Goal: Task Accomplishment & Management: Use online tool/utility

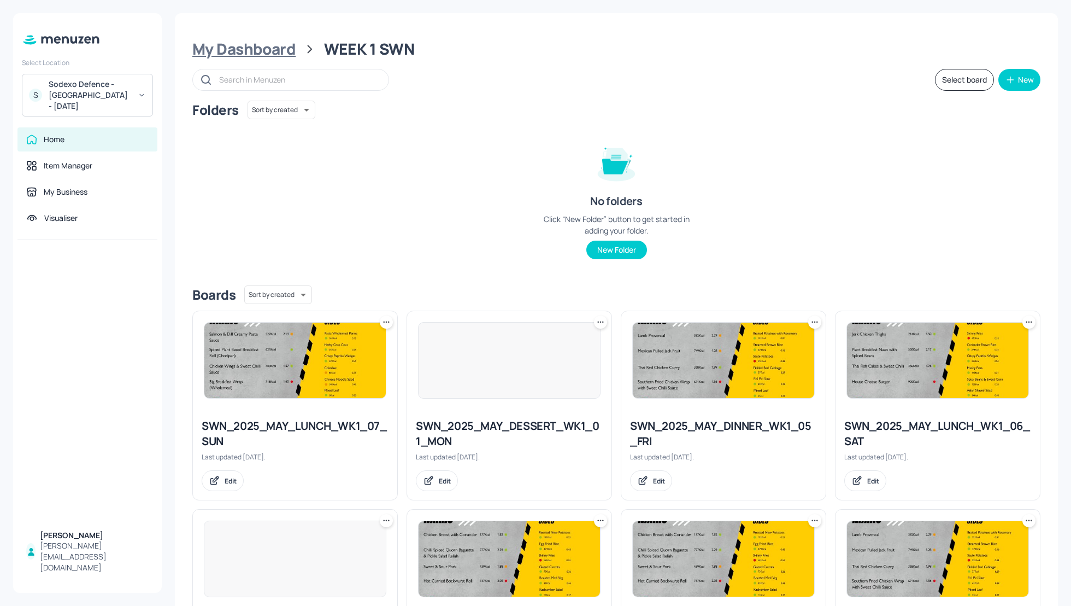
click at [235, 49] on div "My Dashboard" at bounding box center [243, 49] width 103 height 20
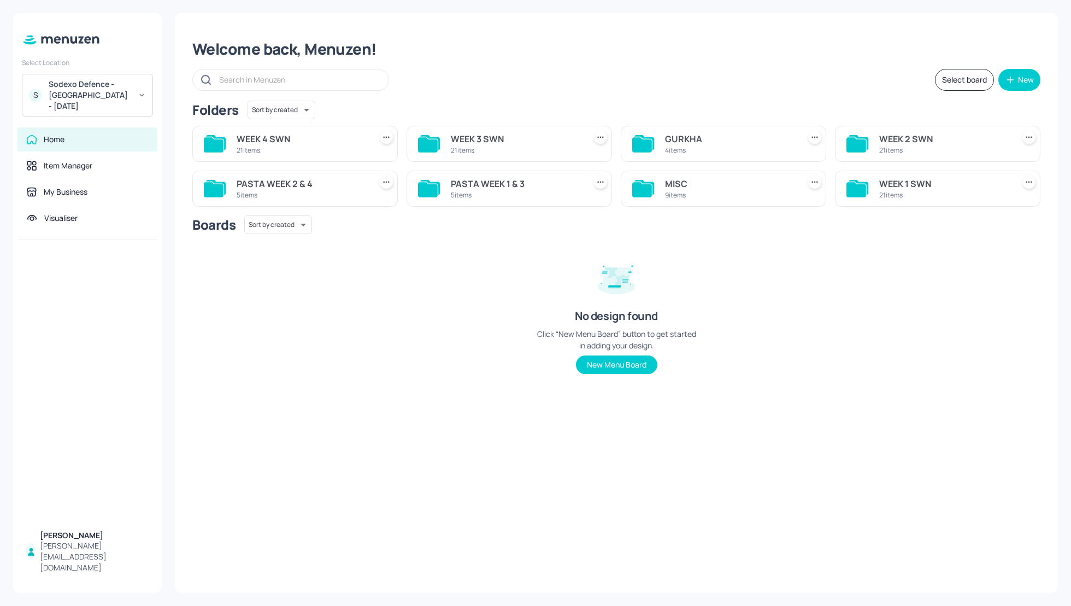
click at [95, 84] on div "Sodexo Defence - [GEOGRAPHIC_DATA] - [DATE]" at bounding box center [90, 95] width 83 height 33
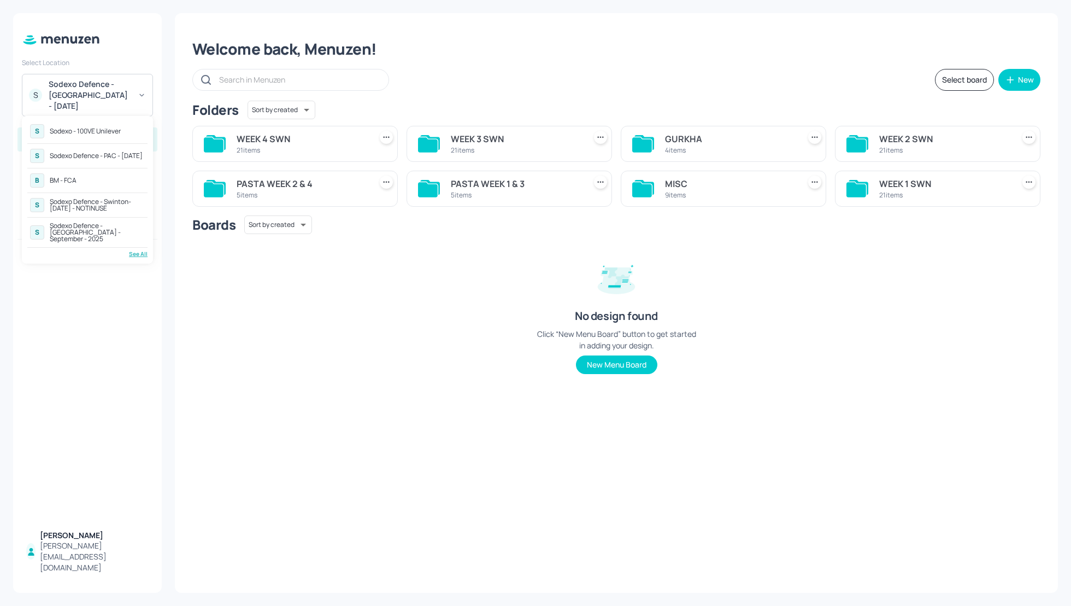
click at [108, 228] on div "Sodexo Defence - [GEOGRAPHIC_DATA] - September - 2025" at bounding box center [97, 232] width 95 height 20
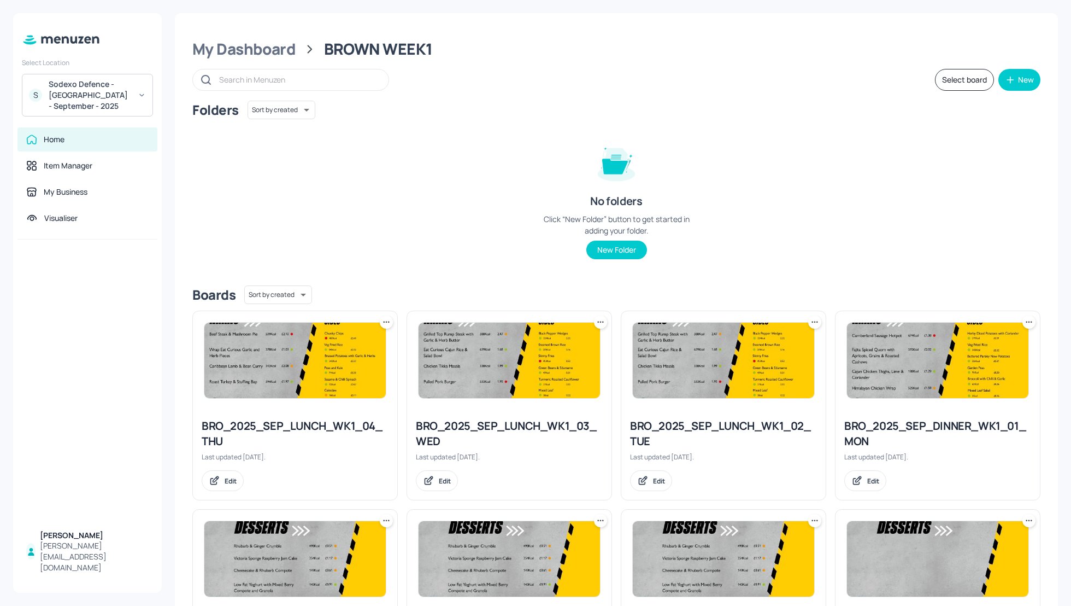
click at [755, 132] on div "Folders Sort by created id ​ No folders Click “New Folder” button to get starte…" at bounding box center [616, 189] width 848 height 176
click at [267, 46] on div "My Dashboard" at bounding box center [243, 49] width 103 height 20
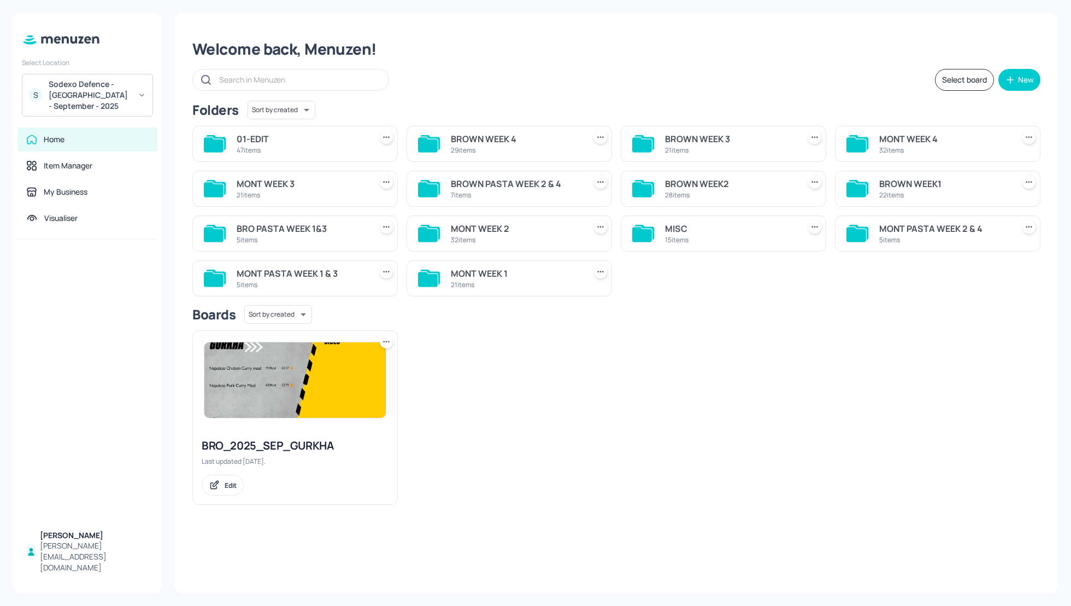
click at [763, 72] on div "Select board New" at bounding box center [616, 80] width 848 height 22
click at [891, 137] on div "MONT WEEK 4" at bounding box center [945, 138] width 130 height 13
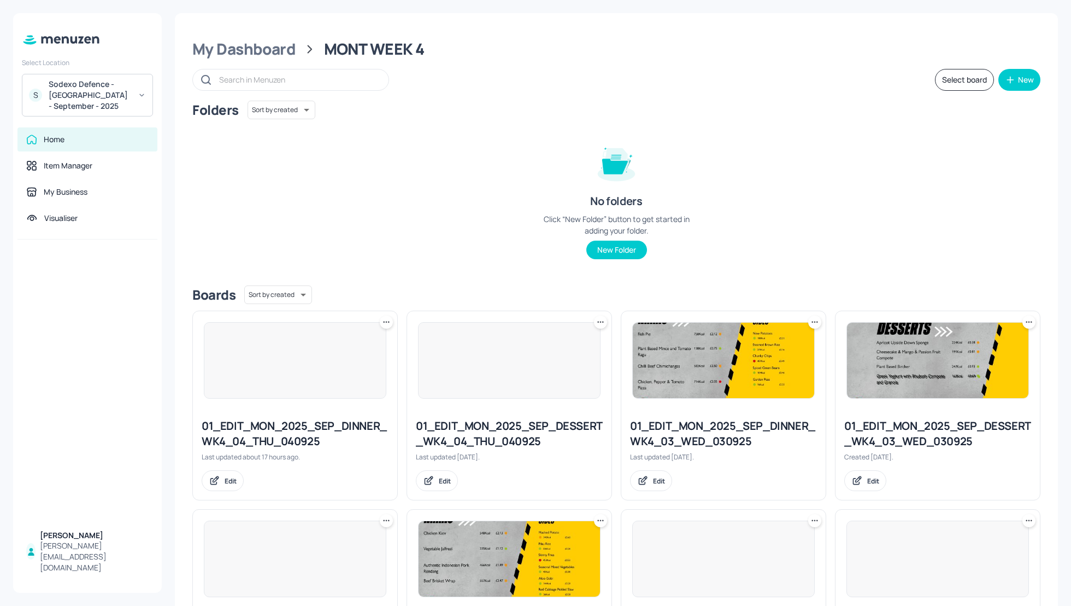
click at [994, 213] on div "Folders Sort by created id ​ No folders Click “New Folder” button to get starte…" at bounding box center [616, 189] width 848 height 176
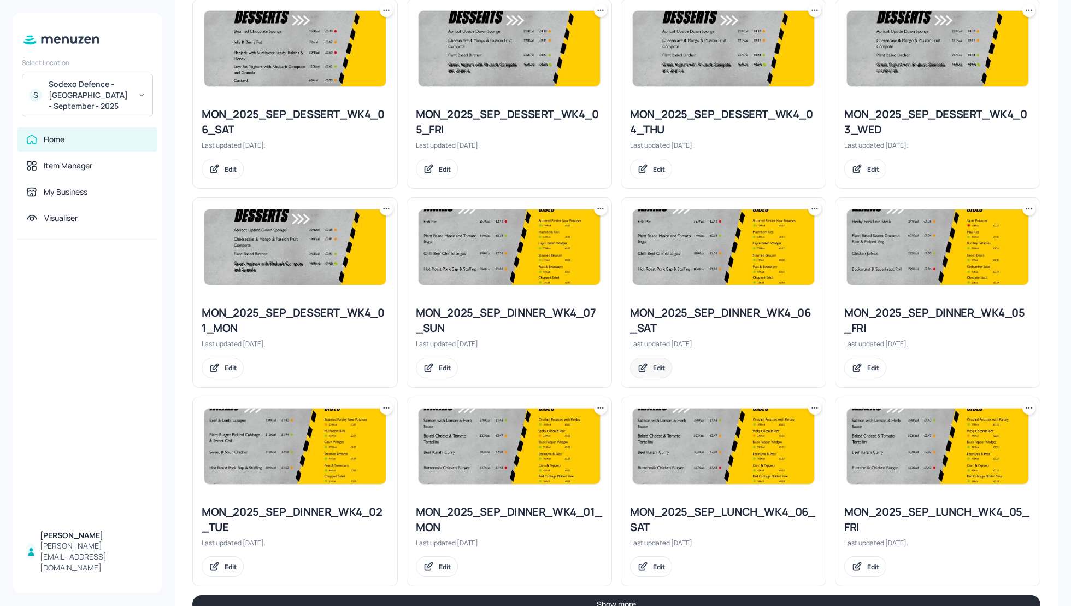
scroll to position [937, 0]
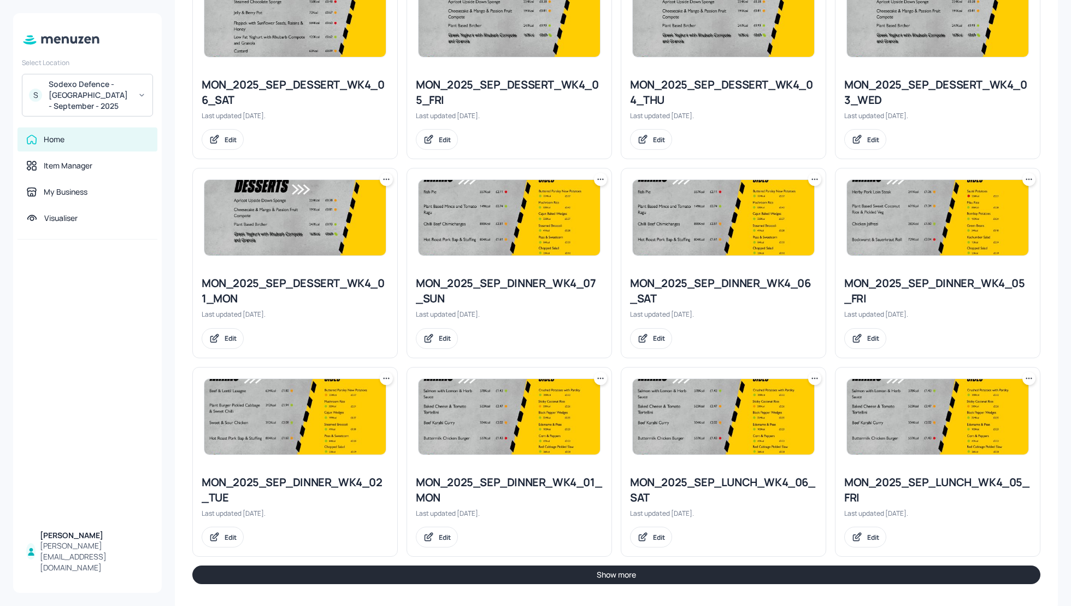
click at [613, 358] on div "MON_2025_SEP_LUNCH_WK4_06_SAT Last updated 10 days ago. Edit" at bounding box center [719, 457] width 214 height 198
click at [741, 572] on button "Show more" at bounding box center [616, 574] width 848 height 19
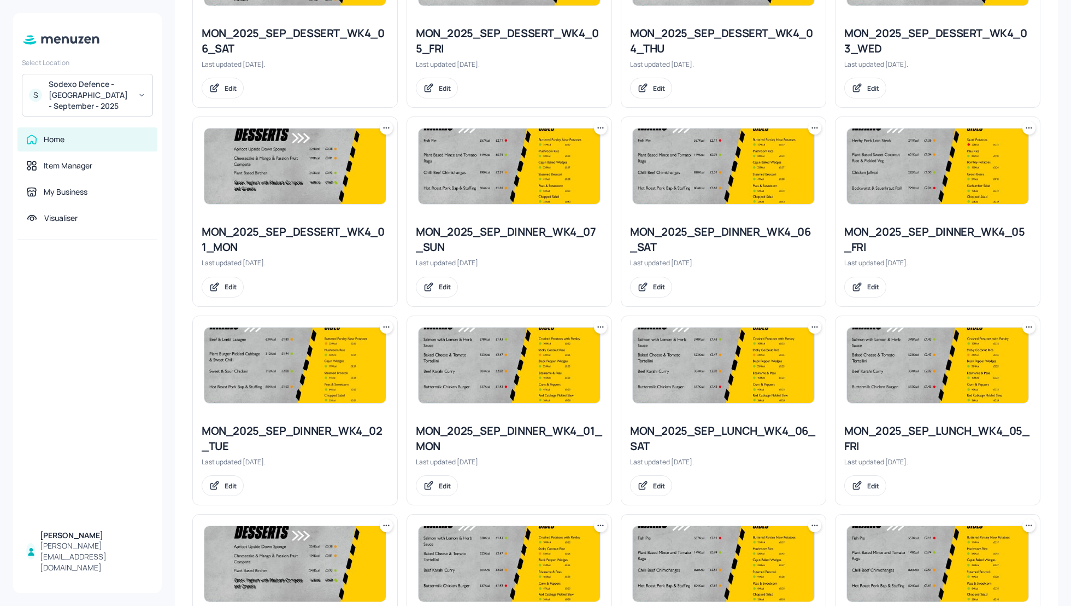
scroll to position [995, 0]
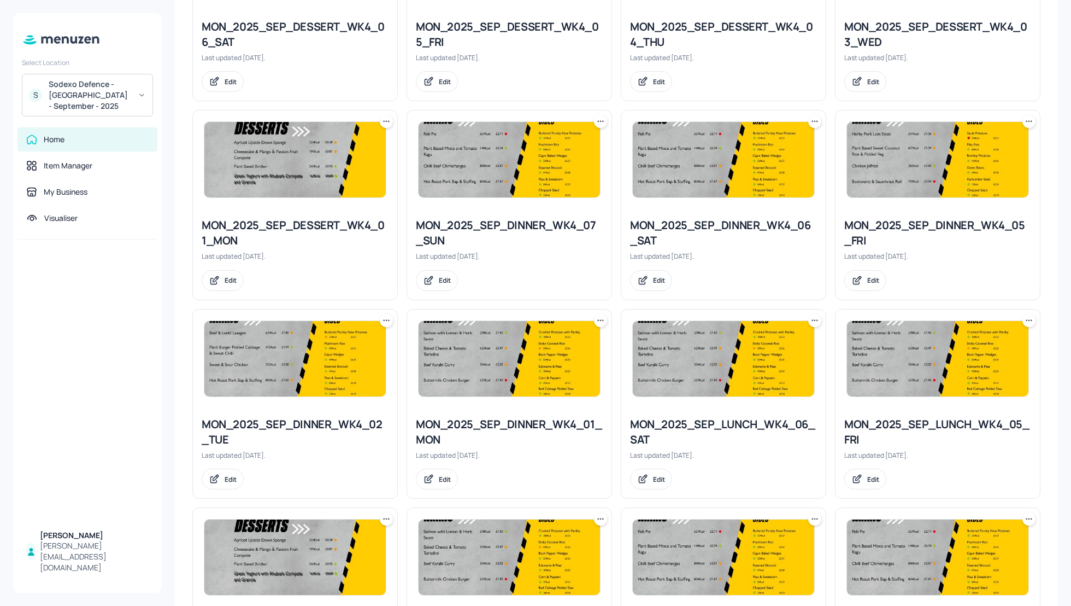
click at [1026, 319] on icon at bounding box center [1027, 320] width 2 height 2
click at [975, 355] on p "Duplicate" at bounding box center [972, 357] width 30 height 10
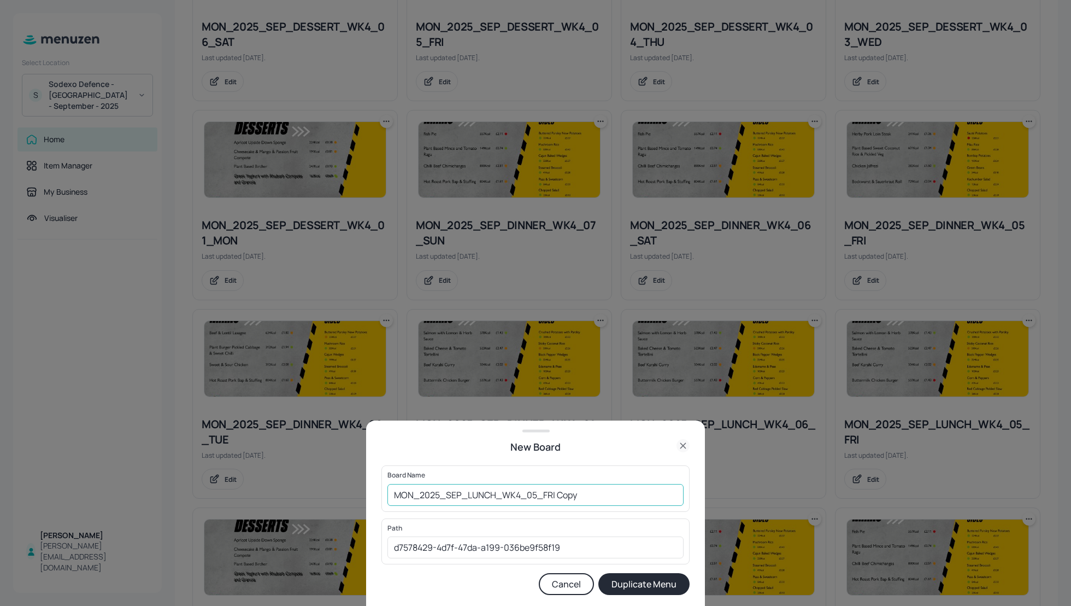
click at [394, 494] on input "MON_2025_SEP_LUNCH_WK4_05_FRI Copy" at bounding box center [536, 495] width 296 height 22
click at [655, 500] on input "01_EDIT_MON_2025_SEP_LUNCH_WK4_05_FRI Copy" at bounding box center [536, 495] width 296 height 22
type input "01_EDIT_MON_2025_SEP_LUNCH_WK4_05_FRI_050925"
click at [652, 584] on button "Duplicate Menu" at bounding box center [644, 584] width 91 height 22
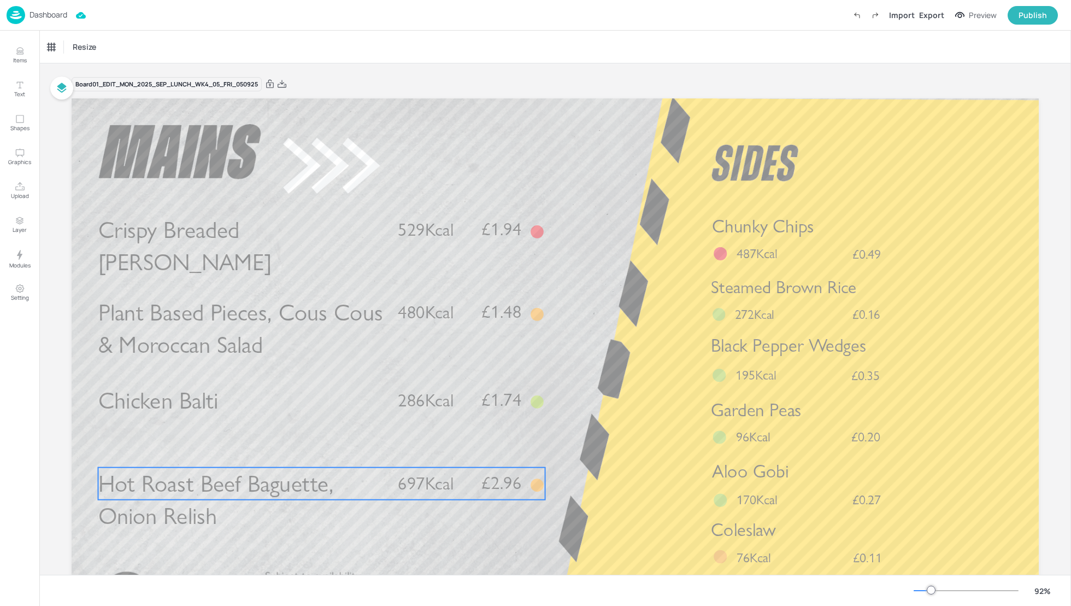
click at [273, 482] on span "Hot Roast Beef Baguette, Onion Relish" at bounding box center [216, 499] width 236 height 61
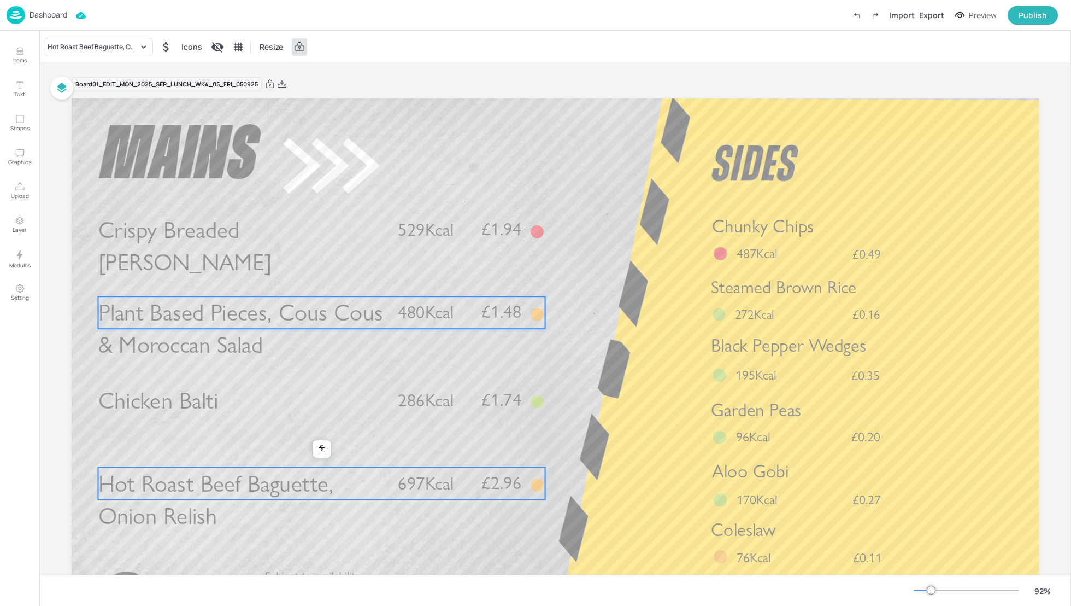
click at [218, 337] on span "Plant Based Pieces, Cous Cous & Moroccan Salad" at bounding box center [240, 328] width 285 height 61
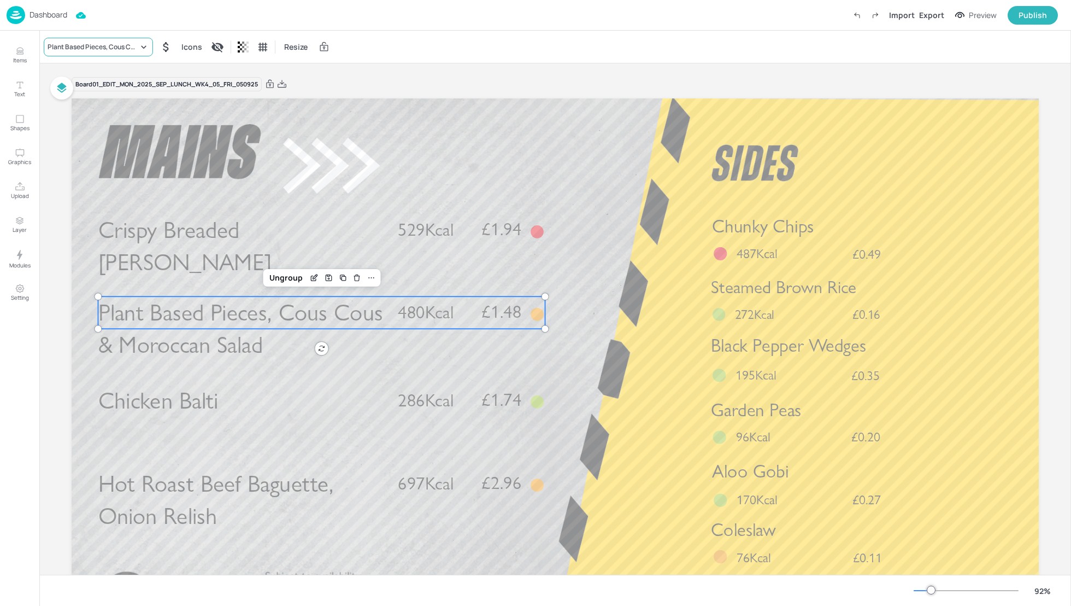
click at [78, 51] on div "Plant Based Pieces, Cous Cous & Moroccan Salad" at bounding box center [93, 47] width 91 height 10
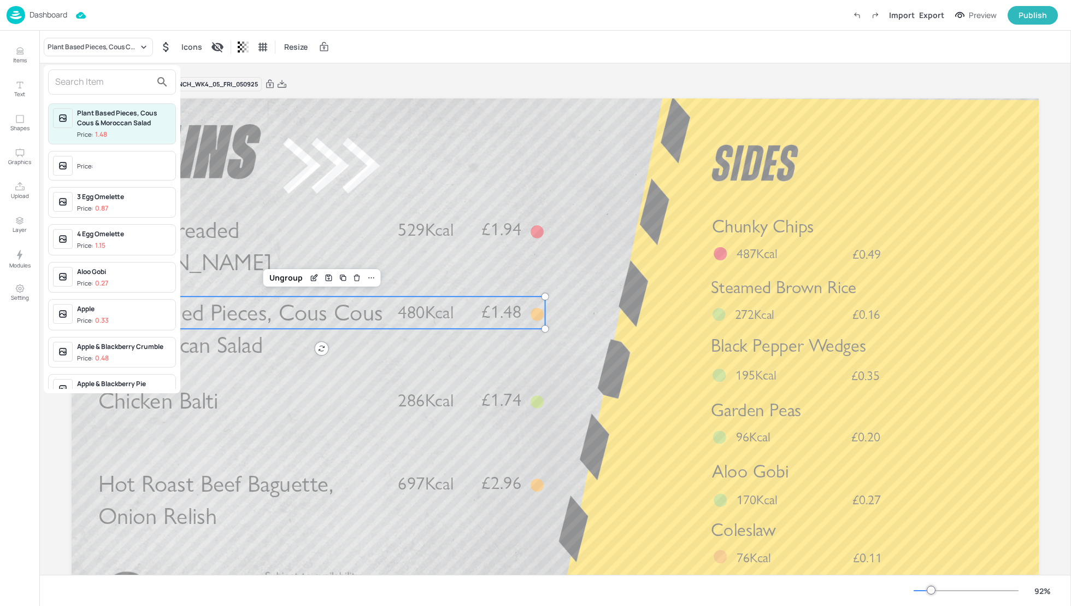
click at [90, 81] on input "text" at bounding box center [103, 81] width 96 height 17
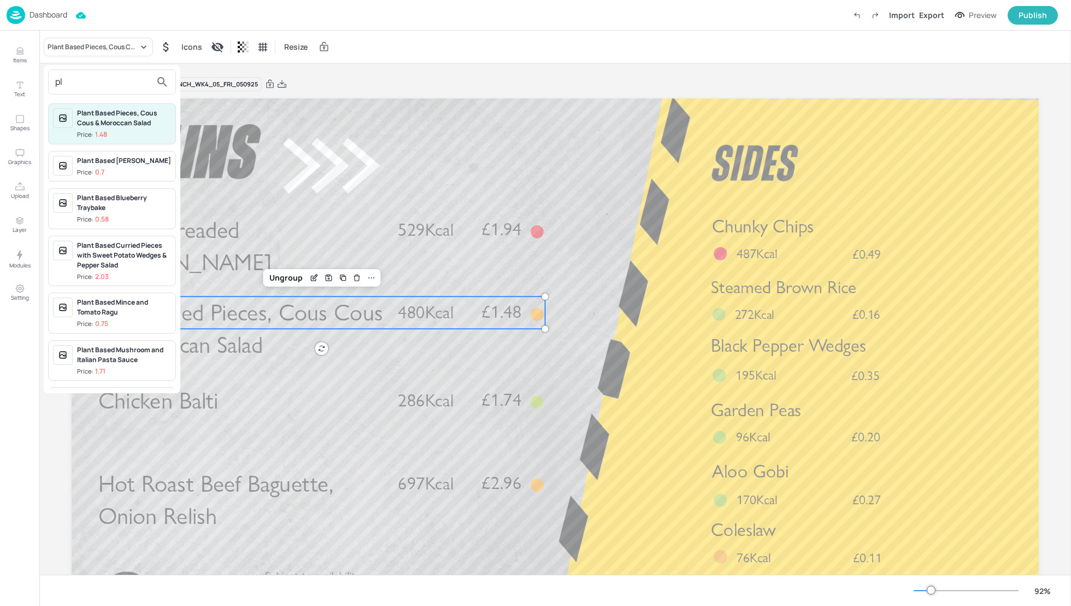
type input "p"
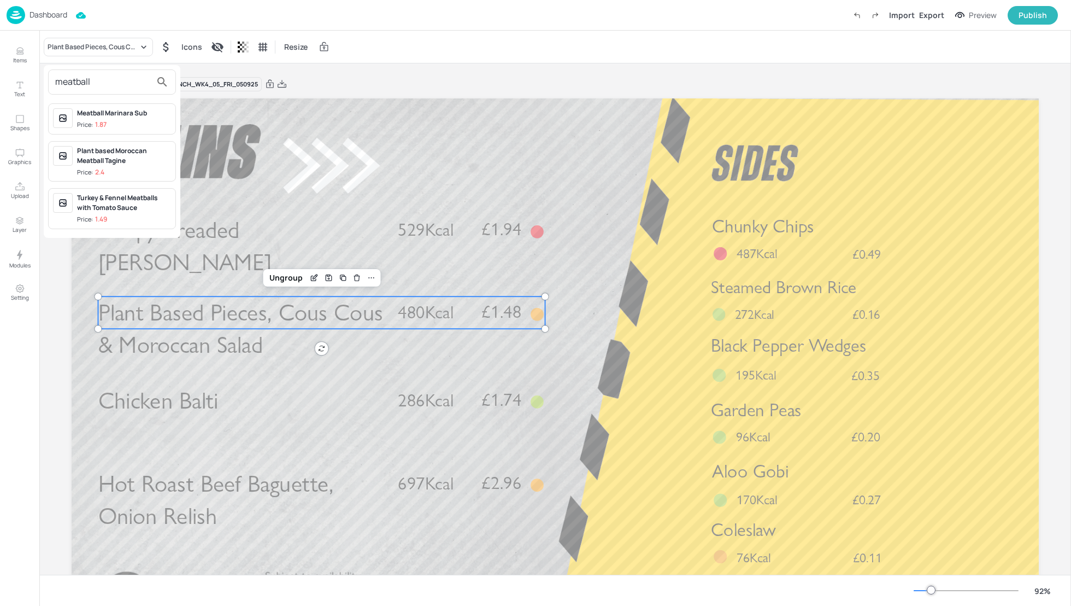
type input "meatball"
click at [121, 156] on div "Plant based Moroccan Meatball Tagine" at bounding box center [124, 156] width 94 height 20
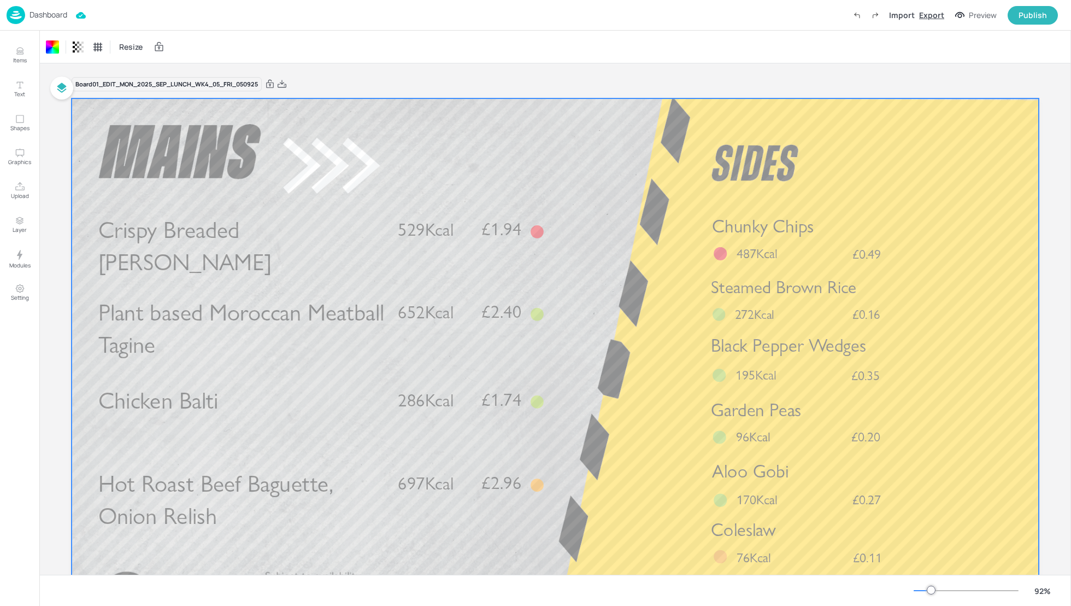
click at [925, 13] on div "Export" at bounding box center [931, 14] width 25 height 11
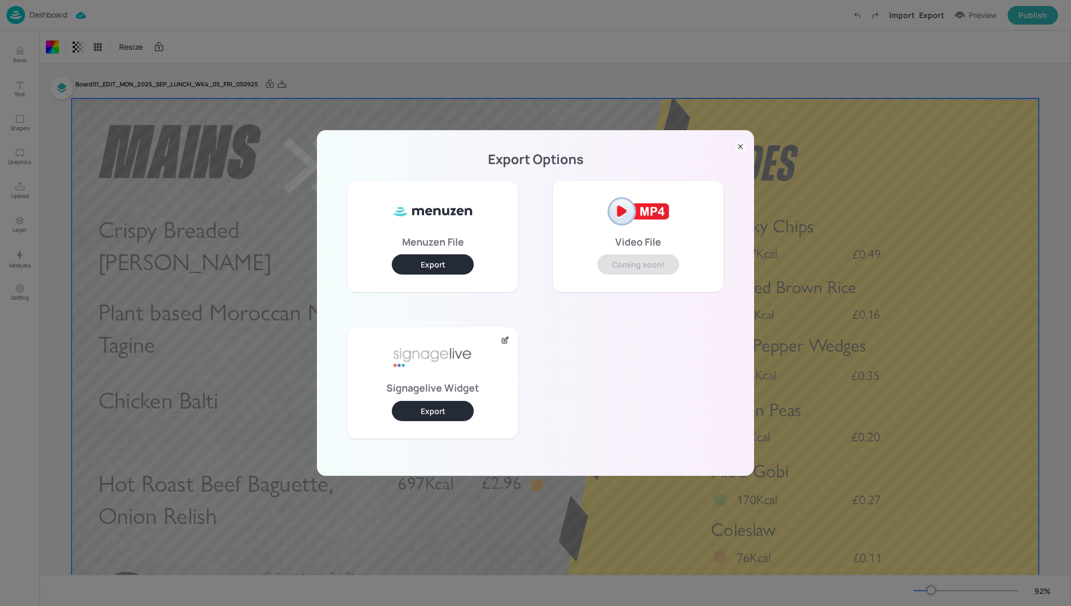
click at [427, 411] on button "Export" at bounding box center [433, 411] width 82 height 20
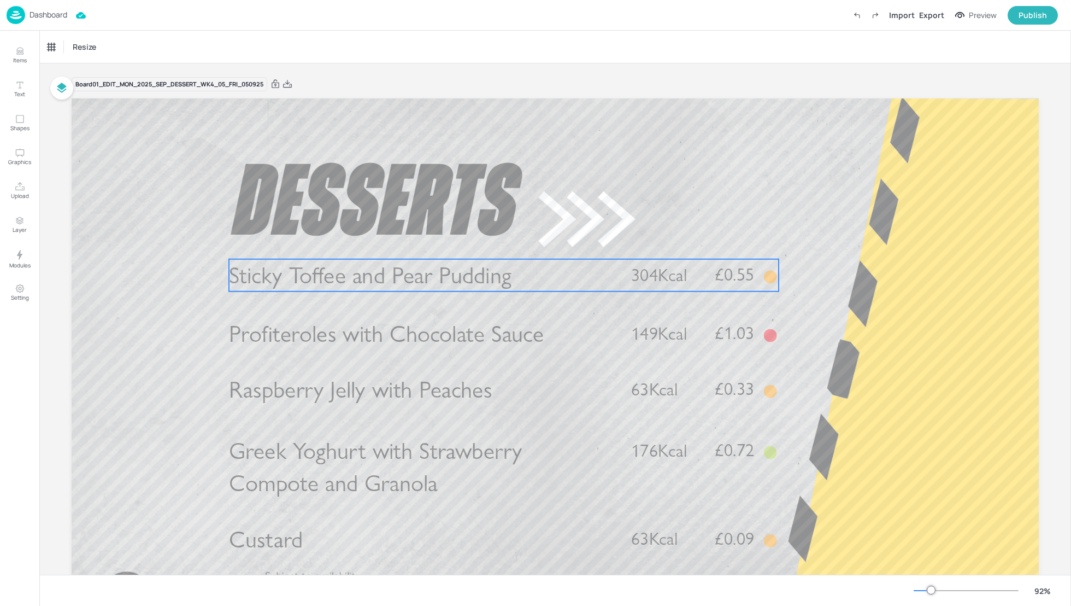
click at [426, 274] on span "Sticky Toffee and Pear Pudding" at bounding box center [370, 275] width 282 height 28
click at [60, 42] on div "Sticky Toffee and Pear Pudding" at bounding box center [93, 47] width 91 height 10
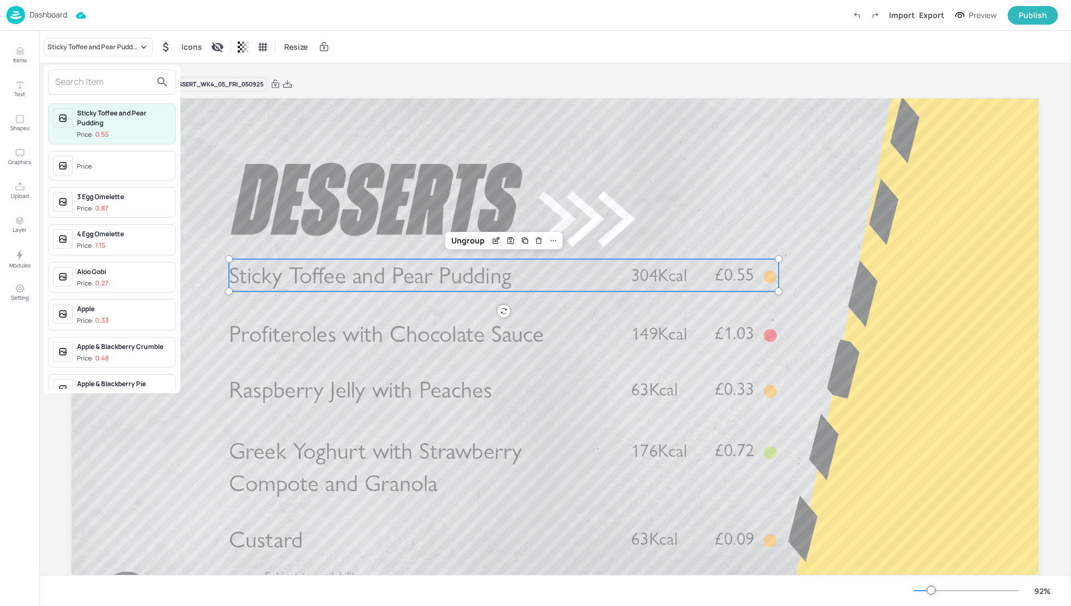
click at [71, 88] on input "text" at bounding box center [103, 81] width 96 height 17
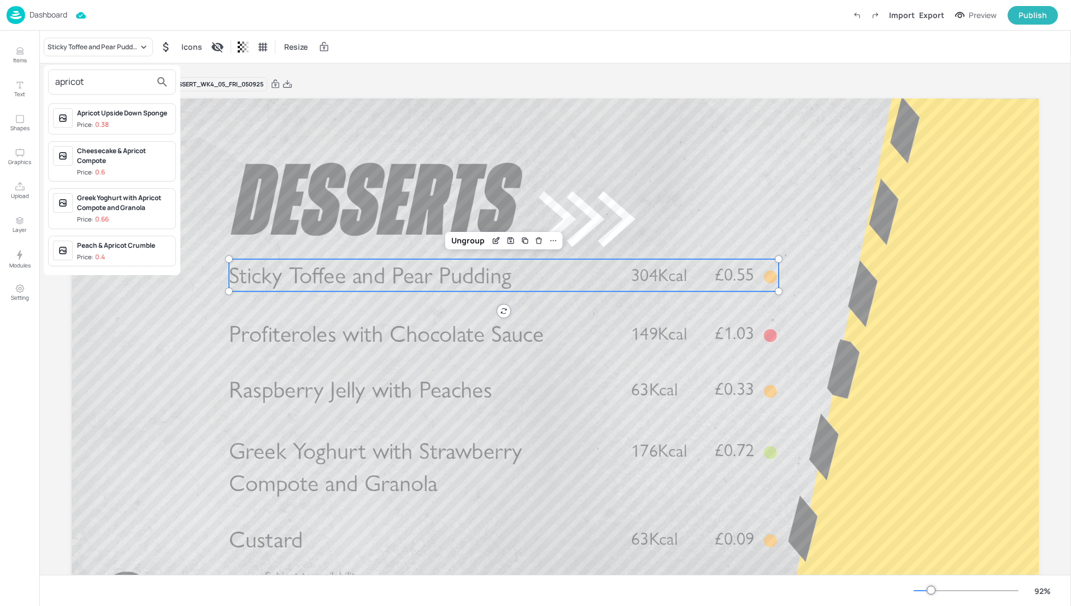
type input "apricot"
click at [95, 121] on p "0.38" at bounding box center [102, 125] width 14 height 8
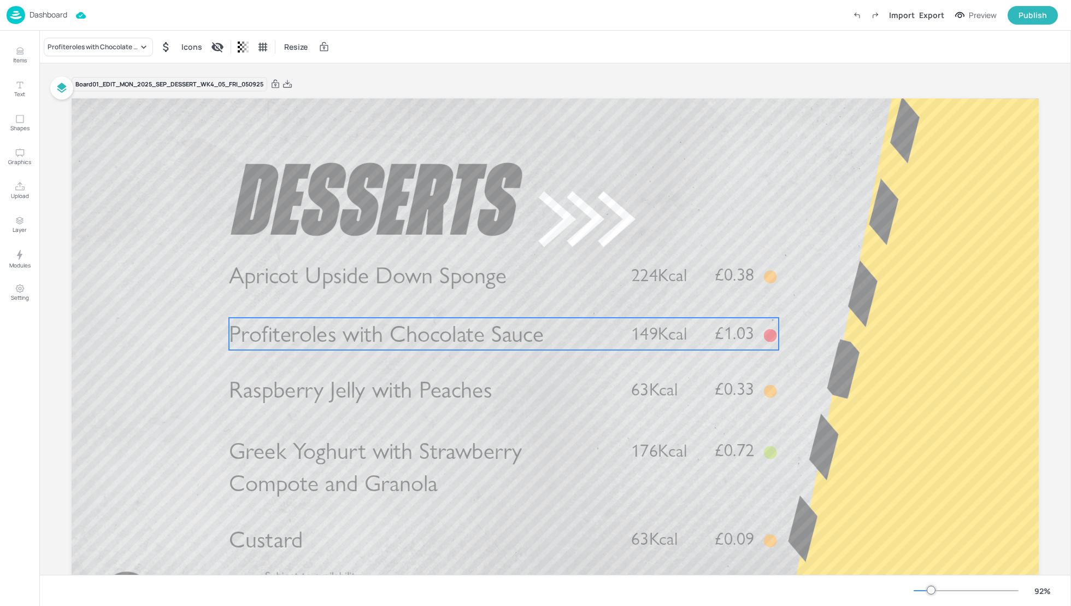
click at [413, 344] on span "Profiteroles with Chocolate Sauce" at bounding box center [386, 334] width 315 height 28
click at [91, 35] on div "Profiteroles with Chocolate Sauce Icons Resize" at bounding box center [555, 47] width 1032 height 32
click at [90, 40] on div "Profiteroles with Chocolate Sauce" at bounding box center [98, 47] width 109 height 19
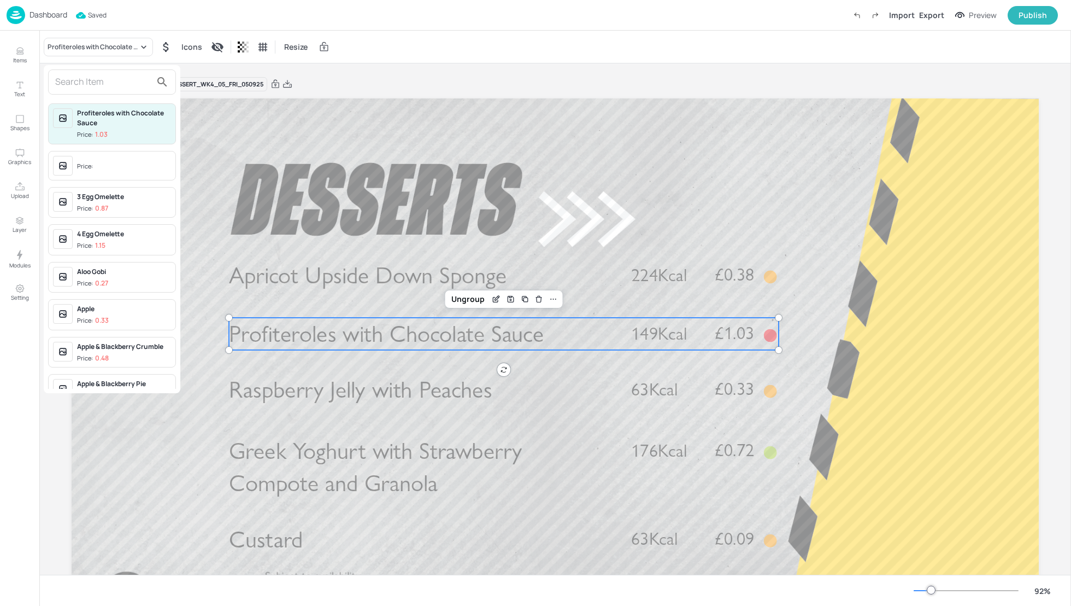
click at [80, 84] on input "text" at bounding box center [103, 81] width 96 height 17
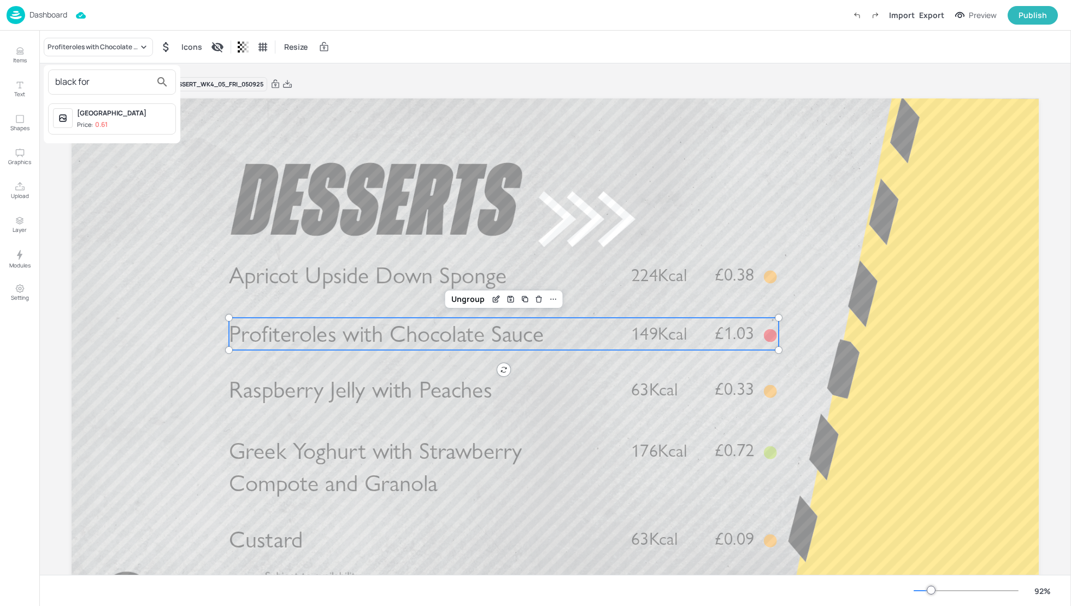
type input "black for"
click at [95, 108] on div "Black Forest Gateau" at bounding box center [124, 113] width 94 height 10
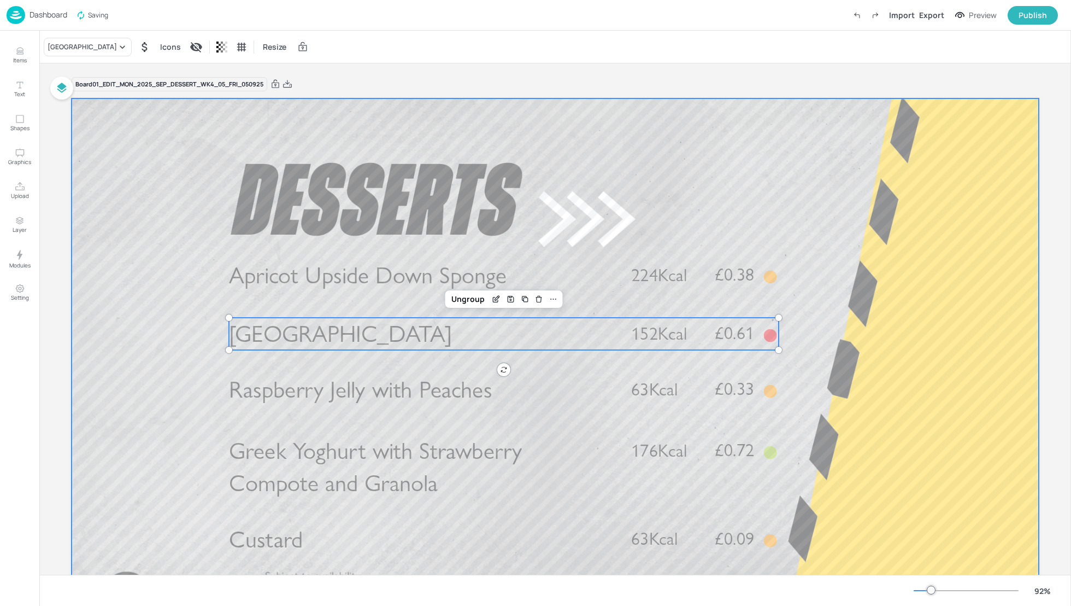
click at [873, 344] on div at bounding box center [556, 370] width 968 height 544
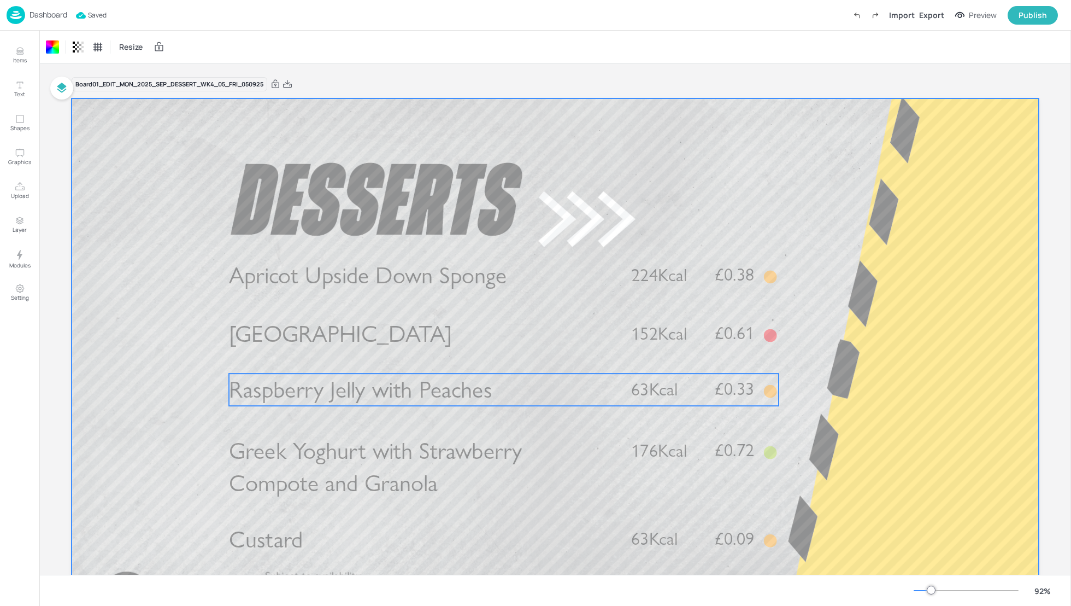
click at [440, 400] on span "Raspberry Jelly with Peaches" at bounding box center [360, 390] width 263 height 28
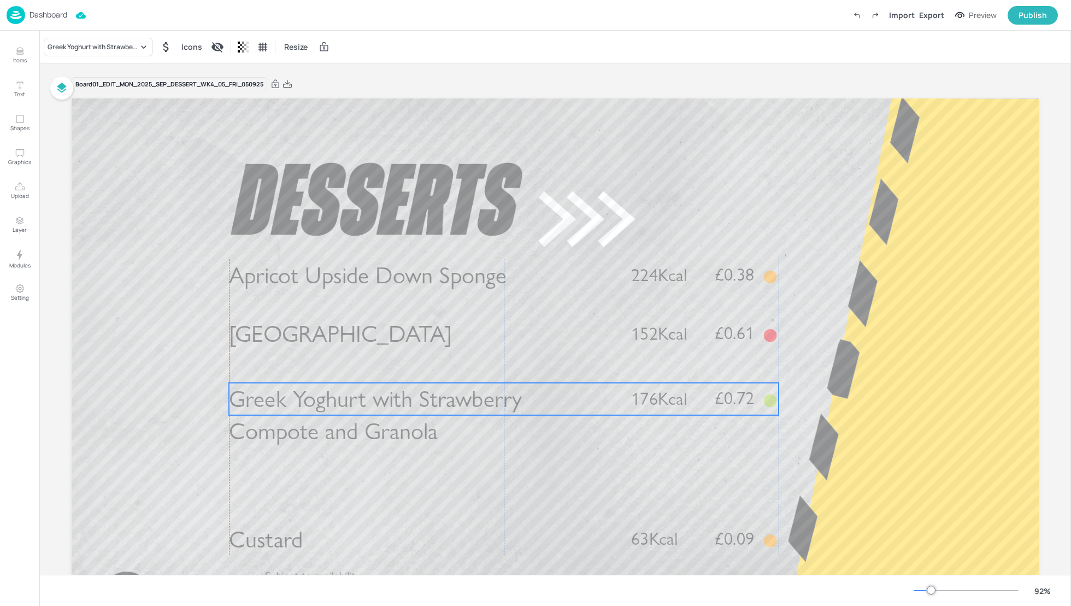
drag, startPoint x: 483, startPoint y: 443, endPoint x: 483, endPoint y: 391, distance: 51.9
click at [483, 391] on span "Greek Yoghurt with Strawberry Compote and Granola" at bounding box center [376, 415] width 294 height 61
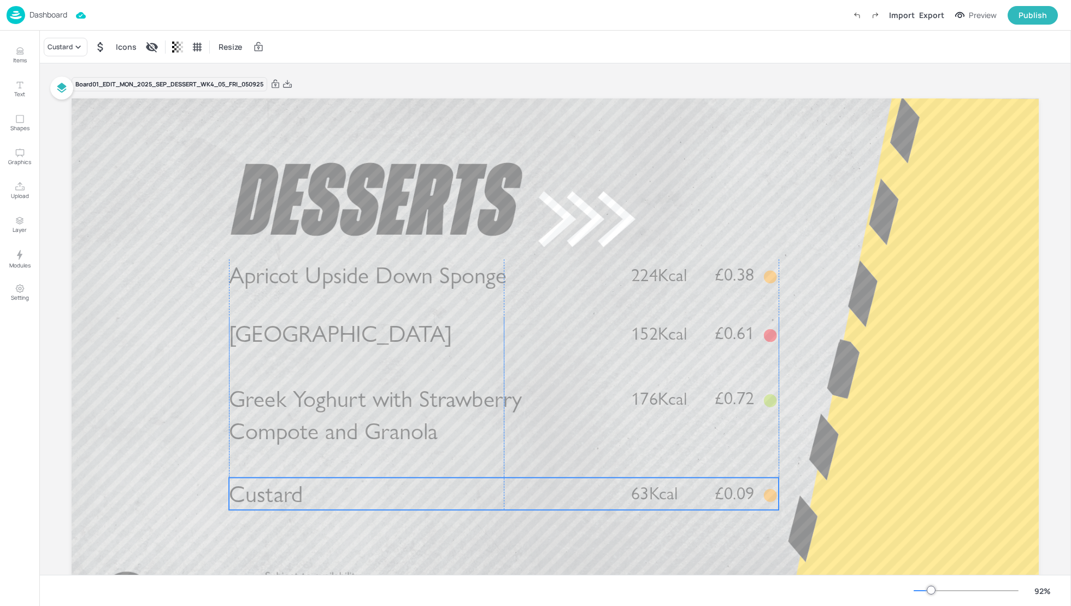
drag, startPoint x: 467, startPoint y: 532, endPoint x: 468, endPoint y: 487, distance: 45.4
click at [468, 487] on p "Custard" at bounding box center [421, 493] width 384 height 32
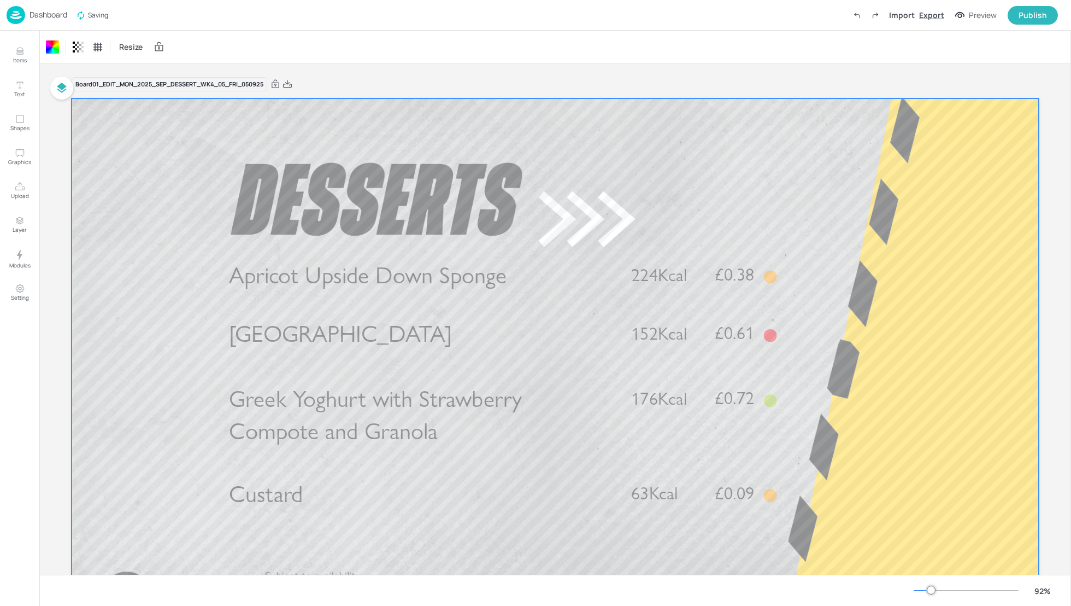
click at [939, 14] on div "Export" at bounding box center [931, 14] width 25 height 11
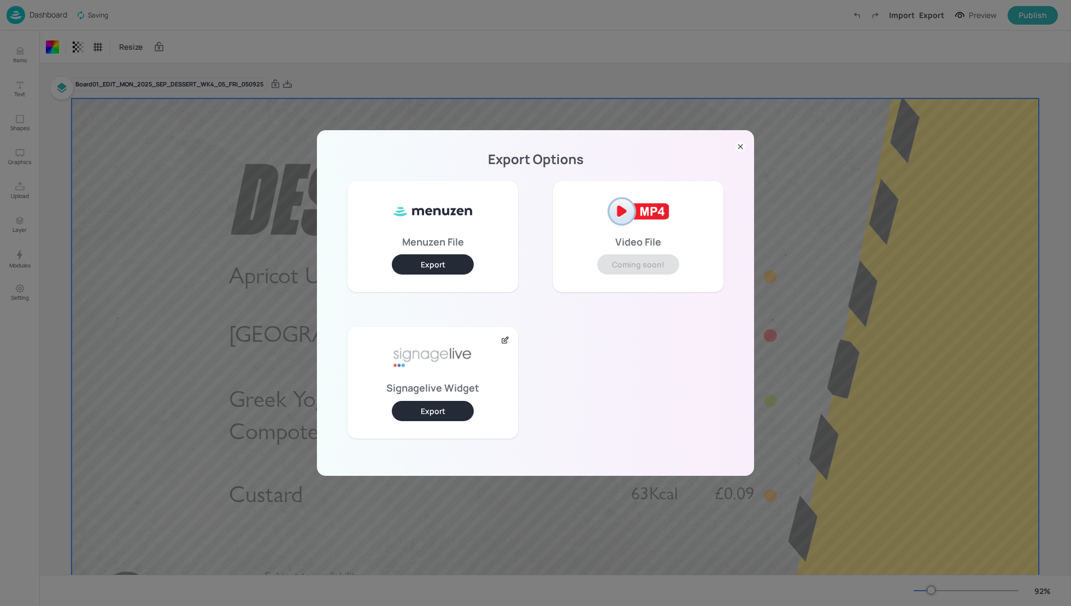
click at [448, 415] on button "Export" at bounding box center [433, 411] width 82 height 20
